Goal: Find specific page/section: Find specific page/section

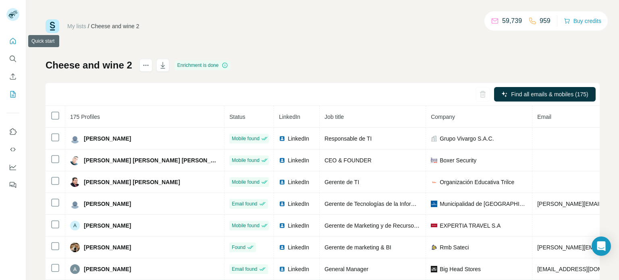
click at [13, 45] on icon "Quick start" at bounding box center [13, 41] width 8 height 8
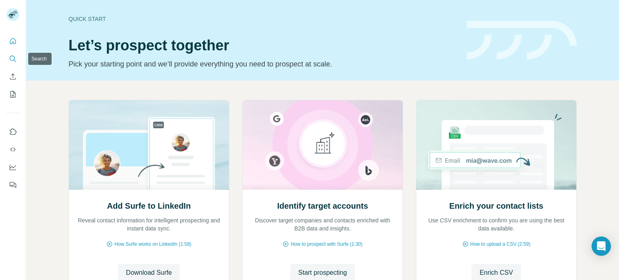
click at [16, 60] on icon "Search" at bounding box center [13, 59] width 8 height 8
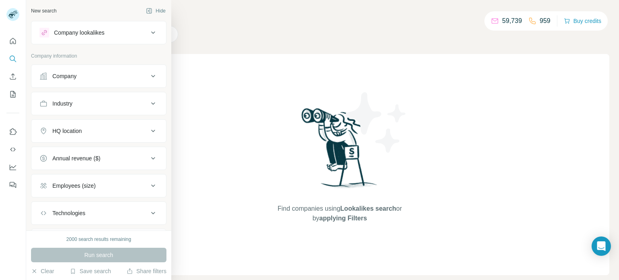
click at [141, 36] on div "Company lookalikes" at bounding box center [93, 33] width 109 height 10
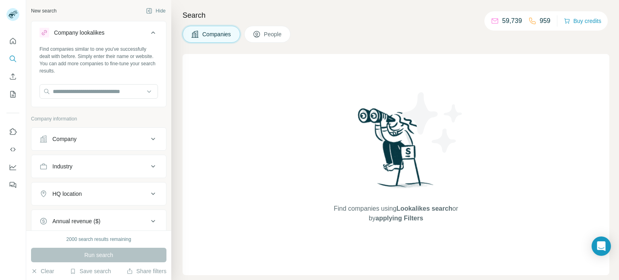
click at [141, 34] on div "Company lookalikes" at bounding box center [93, 33] width 109 height 10
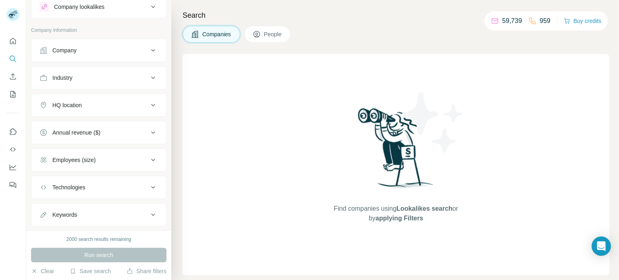
scroll to position [43, 0]
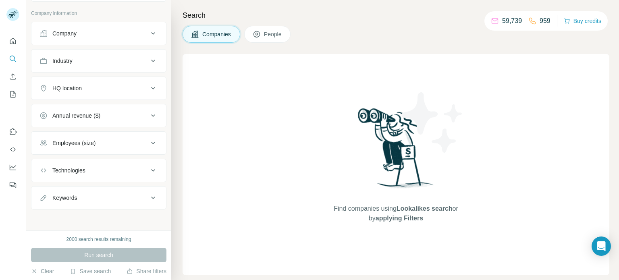
click at [108, 145] on div "Employees (size)" at bounding box center [93, 143] width 109 height 8
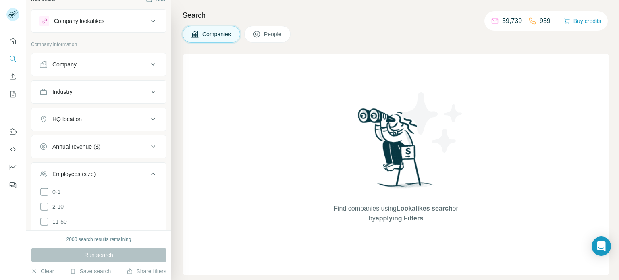
scroll to position [0, 0]
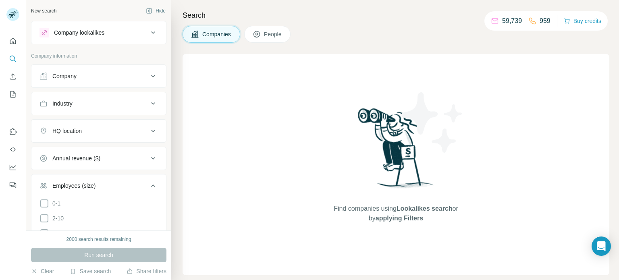
click at [185, 10] on h4 "Search" at bounding box center [396, 15] width 427 height 11
click at [19, 218] on div at bounding box center [13, 140] width 26 height 280
click at [10, 94] on icon "My lists" at bounding box center [12, 94] width 5 height 6
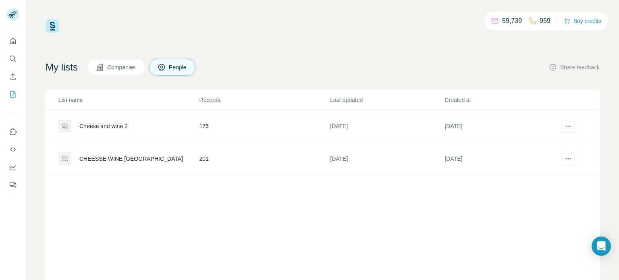
click at [112, 162] on div "CHEESSE WINE PERU" at bounding box center [131, 159] width 104 height 8
